Goal: Information Seeking & Learning: Find specific page/section

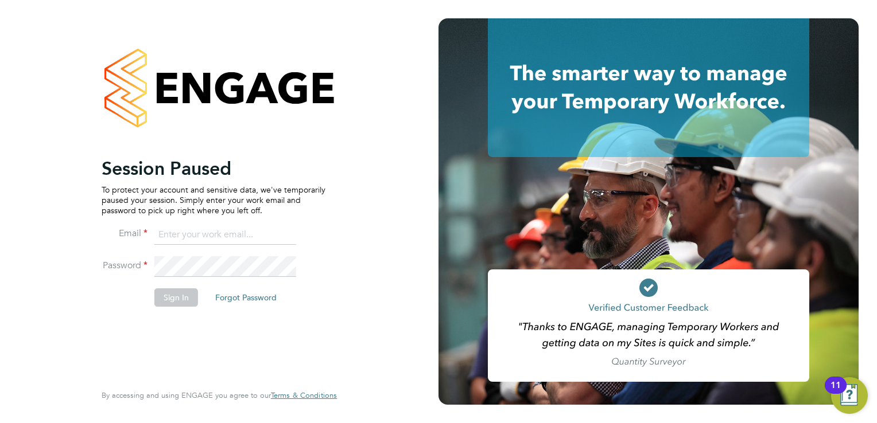
click at [213, 240] on input at bounding box center [225, 235] width 142 height 21
type input "kay.cronin@prsjobs.com"
click at [194, 290] on button "Sign In" at bounding box center [176, 298] width 44 height 18
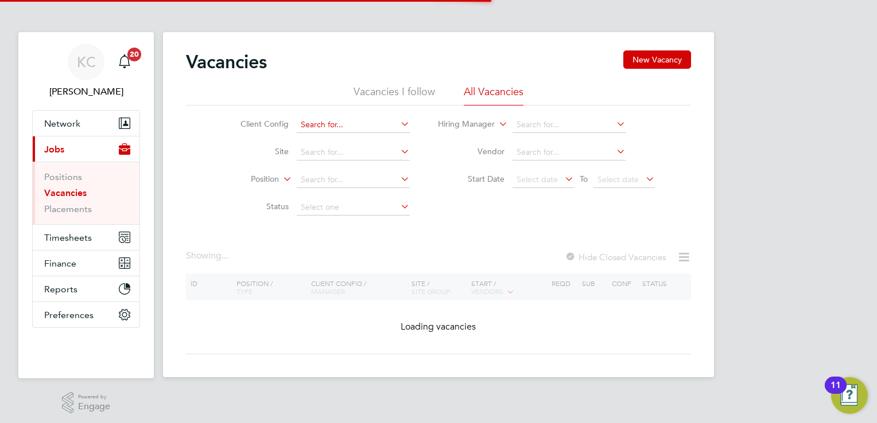
click at [368, 124] on input at bounding box center [353, 125] width 113 height 16
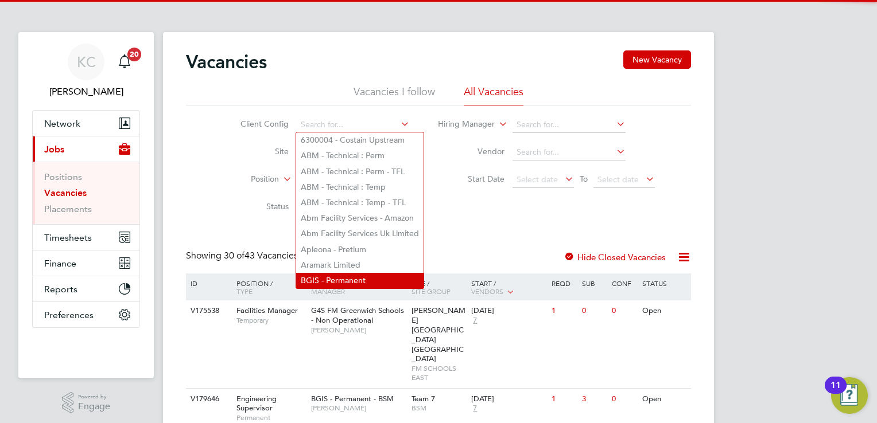
click at [349, 275] on li "BGIS - Permanent" at bounding box center [359, 280] width 127 height 15
type input "BGIS - Permanent"
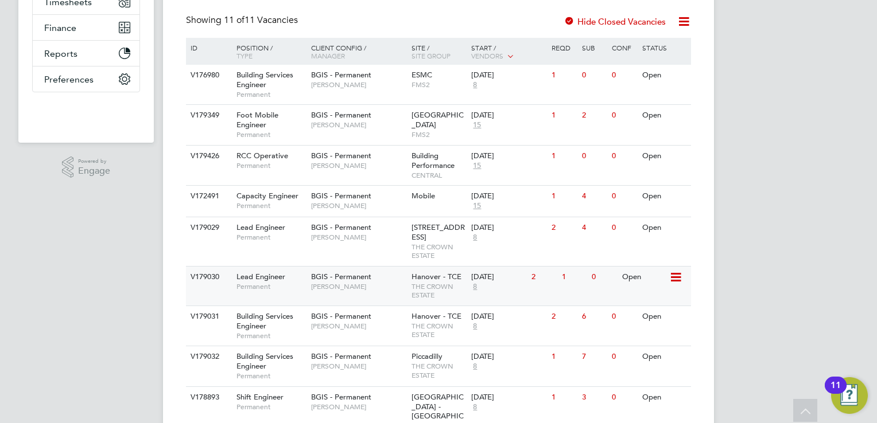
scroll to position [216, 0]
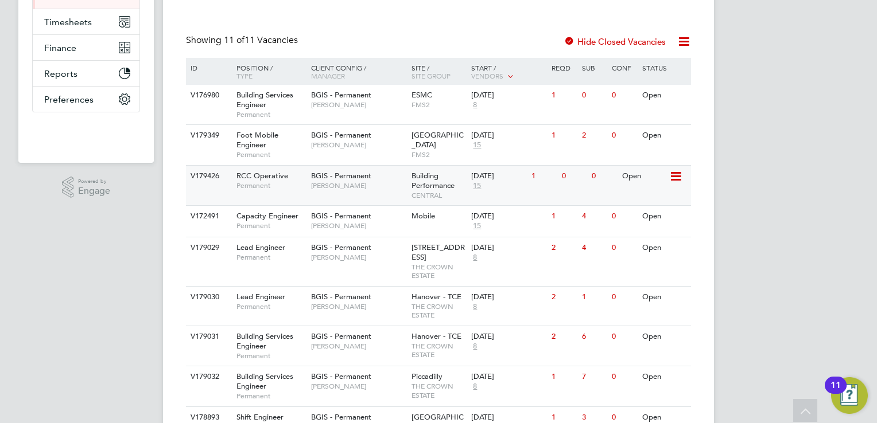
click at [365, 179] on span "BGIS - Permanent" at bounding box center [341, 176] width 60 height 10
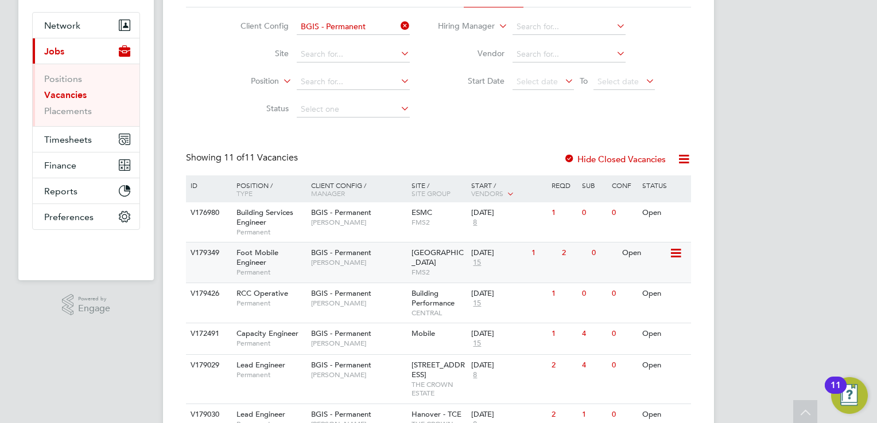
scroll to position [0, 0]
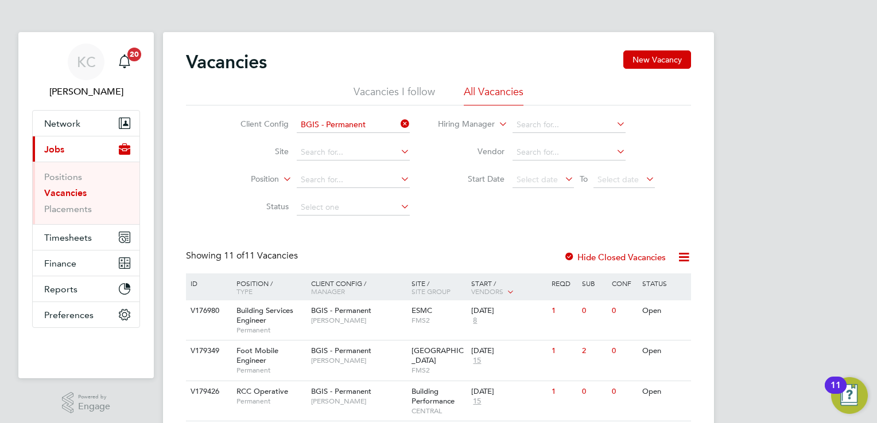
click at [398, 121] on icon at bounding box center [398, 124] width 0 height 16
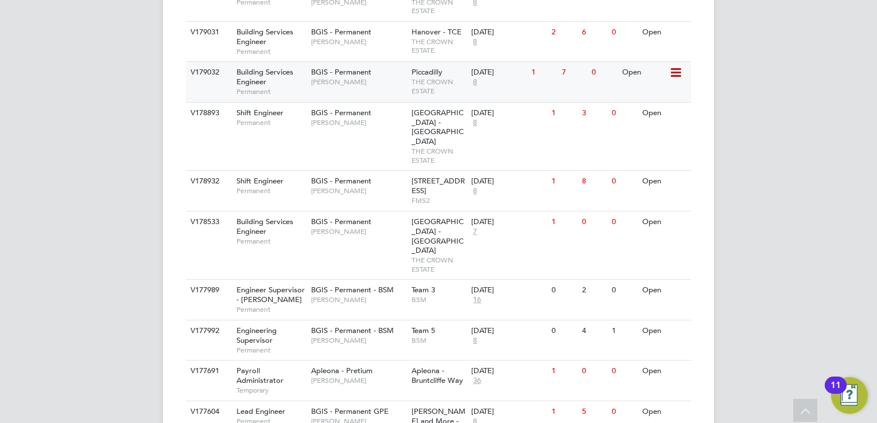
scroll to position [1262, 0]
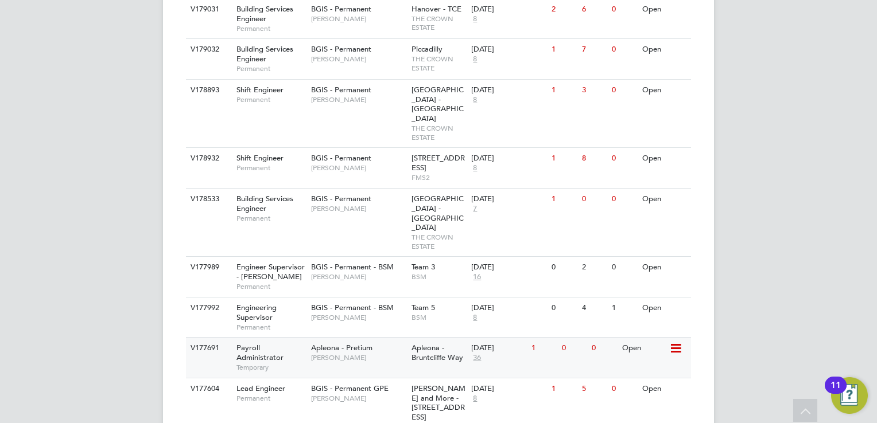
click at [361, 353] on span "[PERSON_NAME]" at bounding box center [358, 357] width 95 height 9
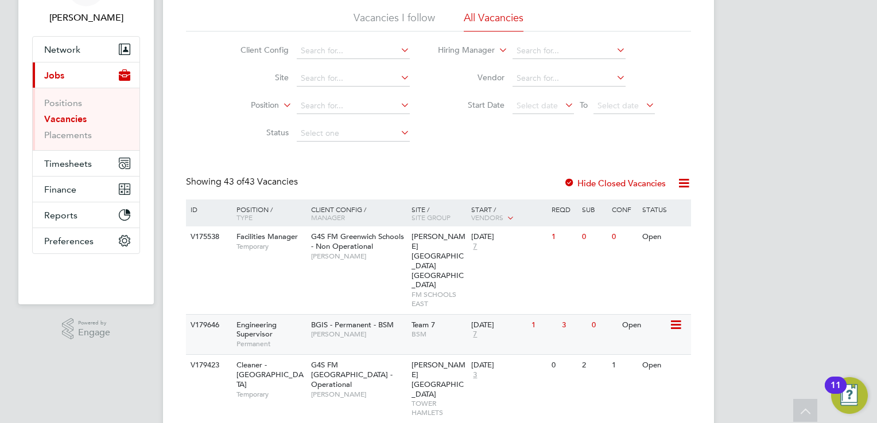
scroll to position [0, 0]
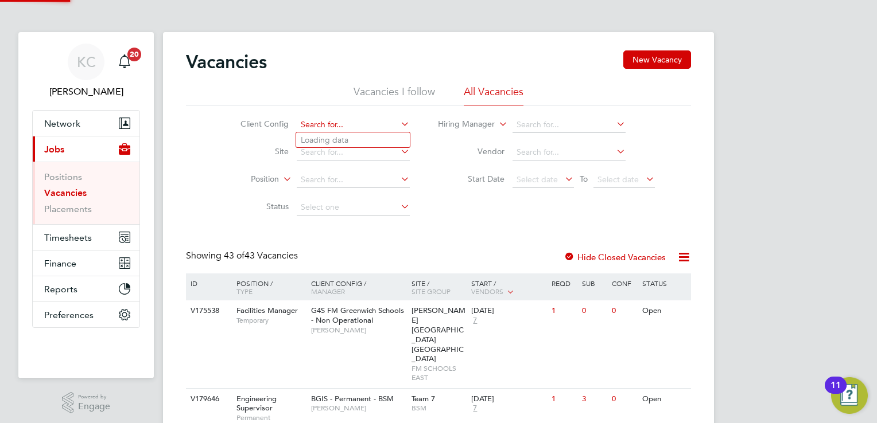
click at [355, 123] on input at bounding box center [353, 125] width 113 height 16
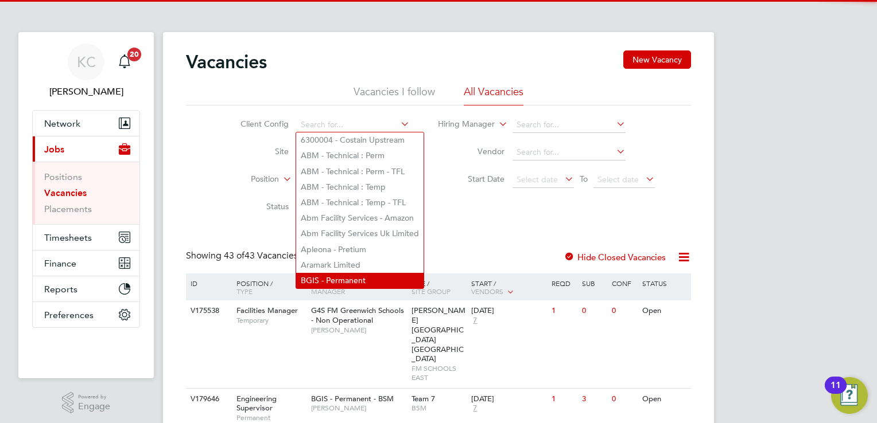
click at [363, 274] on li "BGIS - Permanent" at bounding box center [359, 280] width 127 height 15
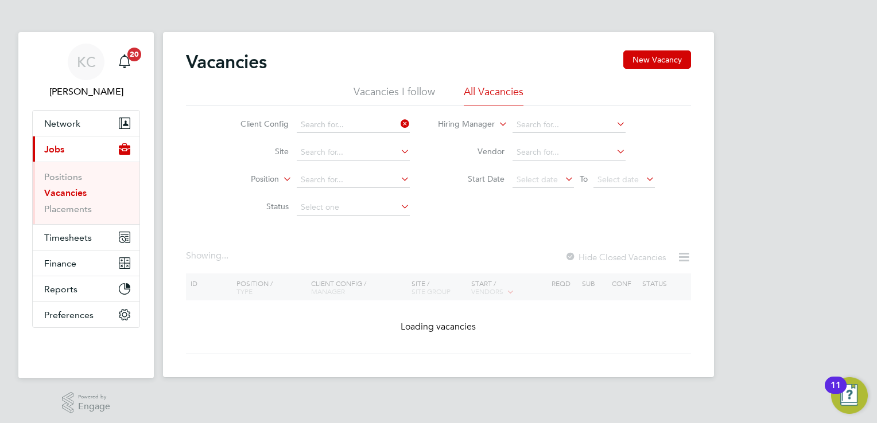
type input "BGIS - Permanent"
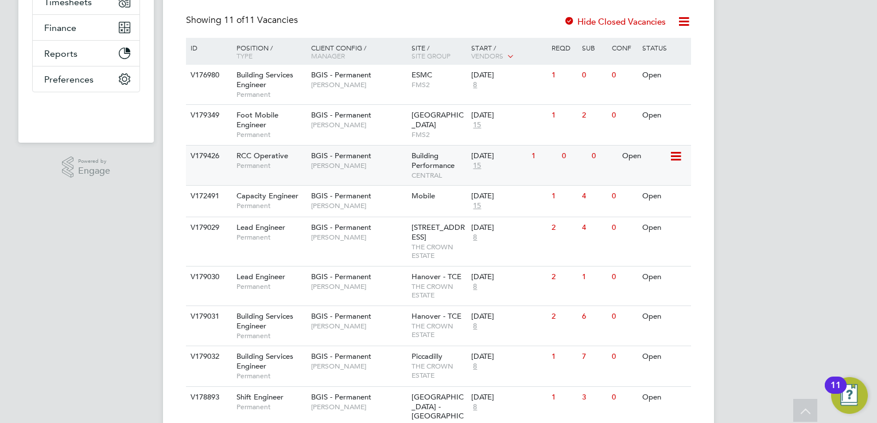
scroll to position [216, 0]
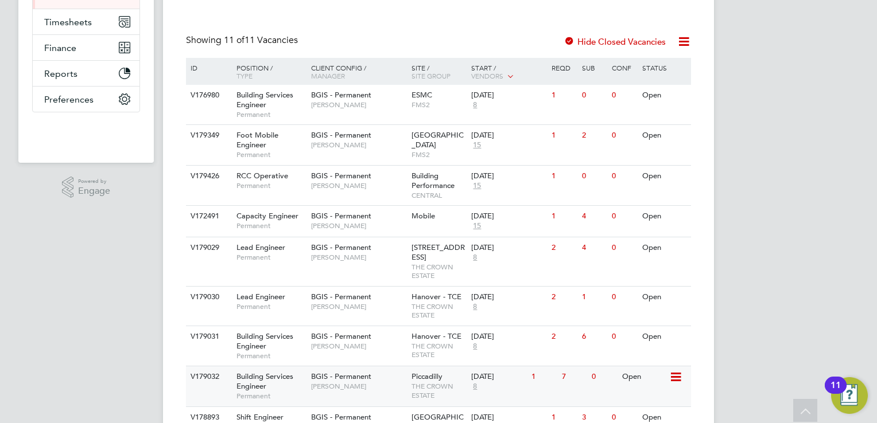
drag, startPoint x: 694, startPoint y: 91, endPoint x: 610, endPoint y: 387, distance: 308.2
click at [638, 419] on div "Vacancies New Vacancy Vacancies I follow All Vacancies Client Config BGIS - Per…" at bounding box center [438, 212] width 551 height 792
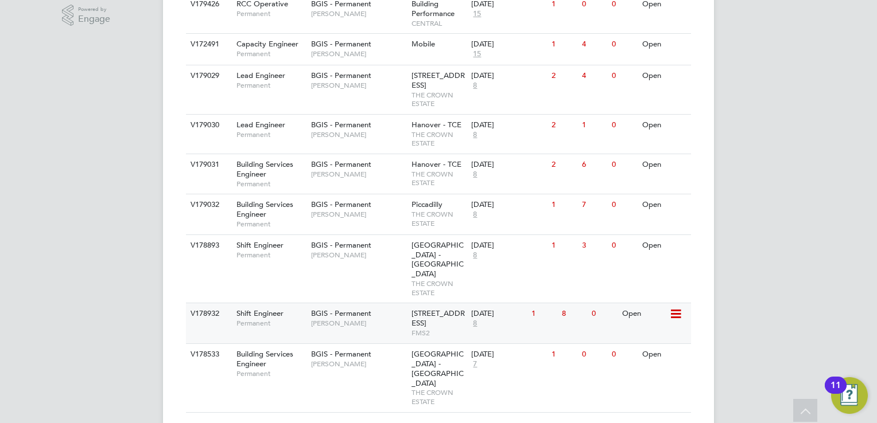
scroll to position [101, 0]
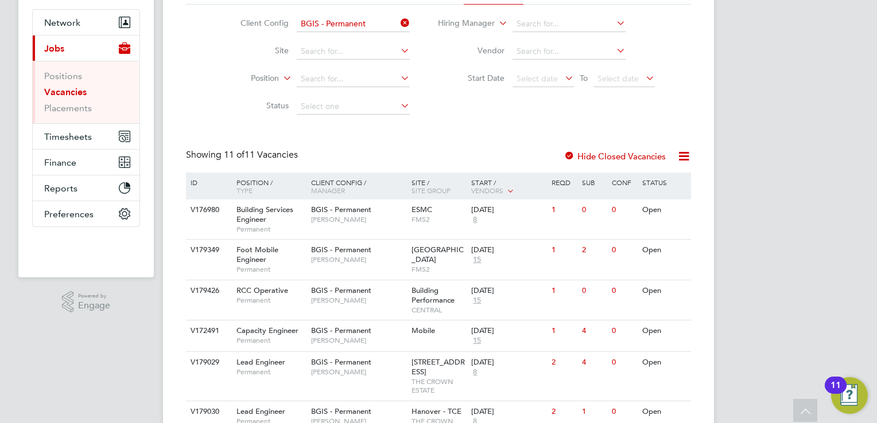
click at [398, 25] on icon at bounding box center [398, 23] width 0 height 16
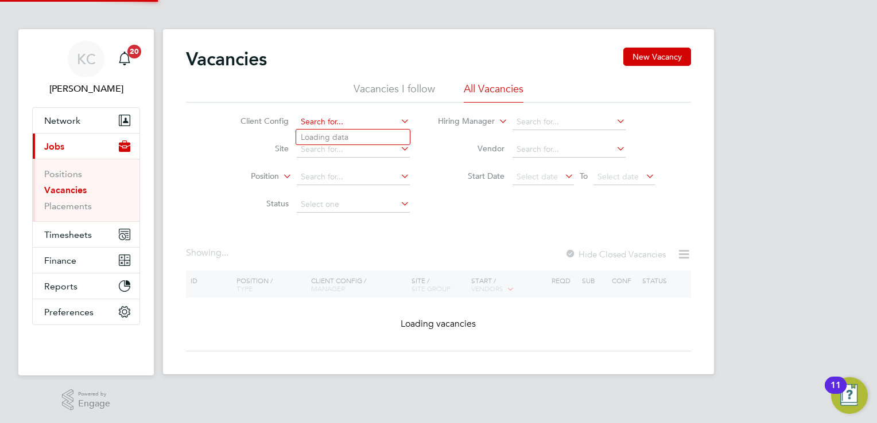
click at [357, 118] on input at bounding box center [353, 122] width 113 height 16
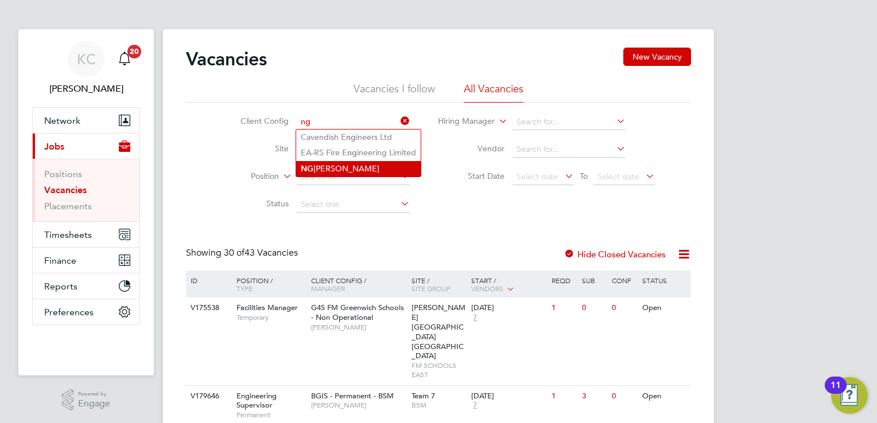
click at [324, 162] on li "[PERSON_NAME]" at bounding box center [358, 168] width 125 height 15
type input "[PERSON_NAME]"
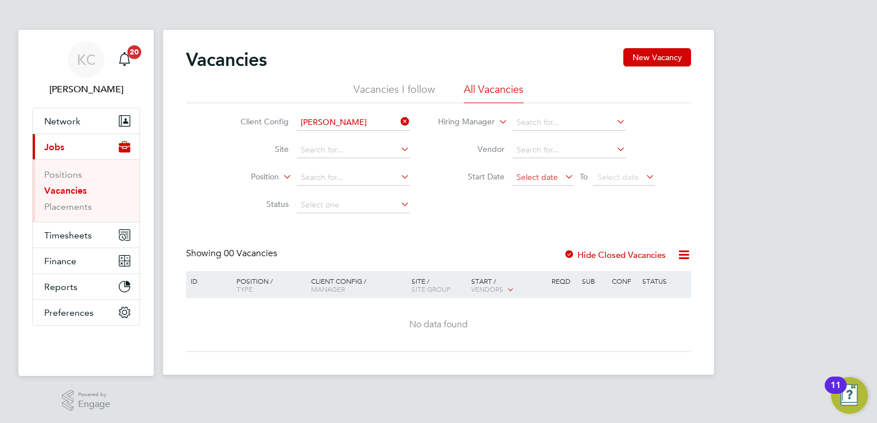
scroll to position [3, 0]
click at [566, 258] on div at bounding box center [568, 255] width 11 height 11
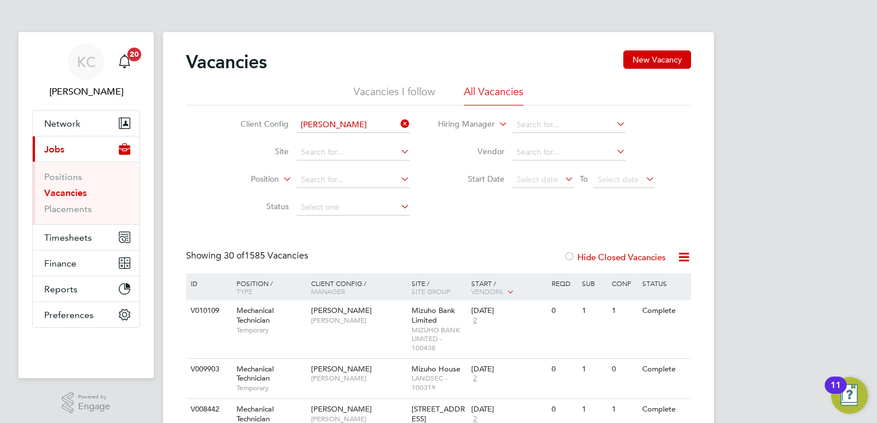
click at [493, 290] on span "Vendors" at bounding box center [487, 291] width 32 height 9
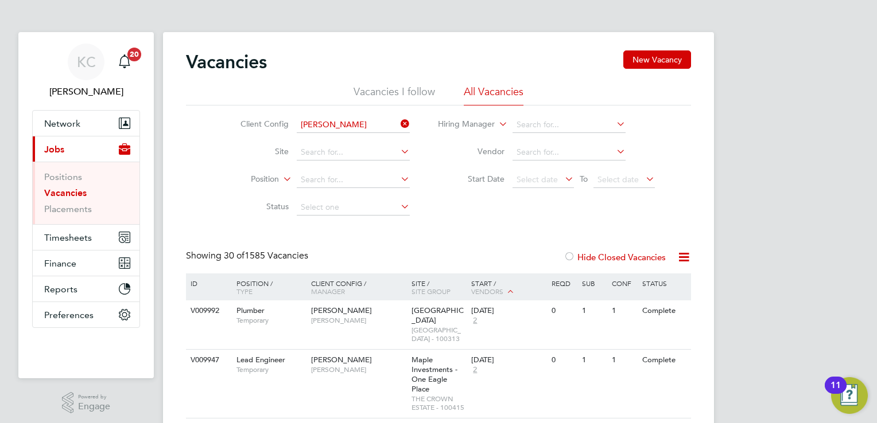
click at [511, 291] on icon at bounding box center [510, 291] width 10 height 10
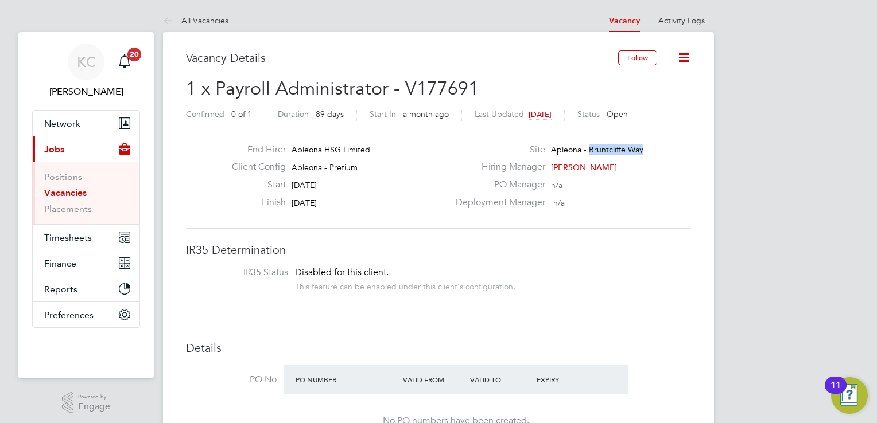
drag, startPoint x: 590, startPoint y: 144, endPoint x: 641, endPoint y: 148, distance: 51.2
click at [641, 148] on span "Apleona - Bruntcliffe Way" at bounding box center [597, 150] width 92 height 10
copy span "Bruntcliffe Way"
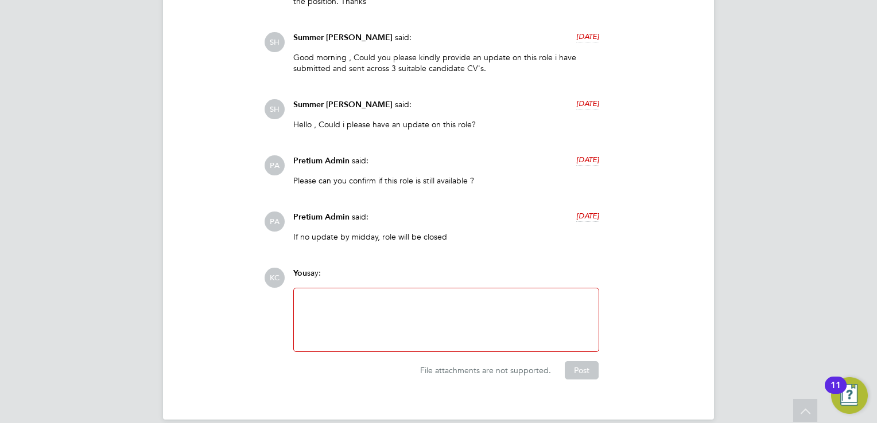
scroll to position [1686, 0]
